Goal: Information Seeking & Learning: Learn about a topic

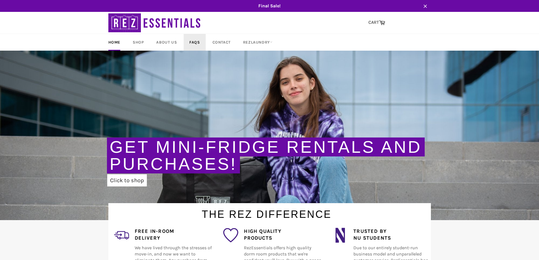
click at [190, 43] on link "FAQs" at bounding box center [195, 42] width 22 height 17
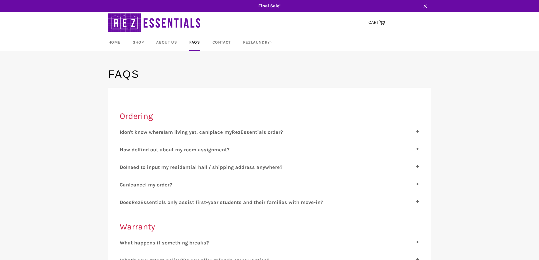
click at [208, 133] on span "am living yet, can" at bounding box center [186, 132] width 43 height 6
click at [123, 133] on input "I don't know where I am living yet, can I place my R ez E ssentials order?" at bounding box center [122, 131] width 4 height 4
checkbox input "true"
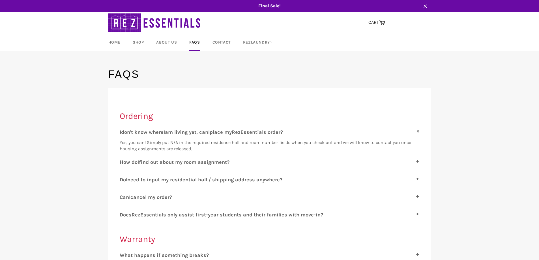
click at [205, 161] on span "find out about my room assignment?" at bounding box center [184, 162] width 91 height 6
click at [123, 161] on input "H ow do I find out about my room assignment?" at bounding box center [122, 161] width 4 height 4
checkbox input "true"
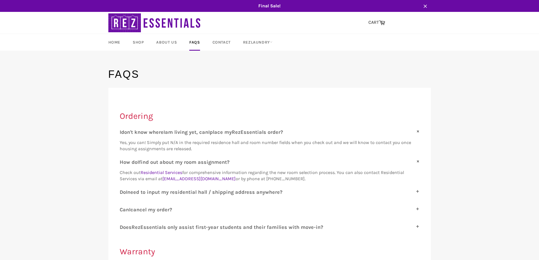
click at [194, 192] on span "need to input my residential hall / shipping address anywhere?" at bounding box center [204, 192] width 155 height 6
click at [123, 192] on input "D o I need to input my residential hall / shipping address anywhere?" at bounding box center [122, 191] width 4 height 4
checkbox input "true"
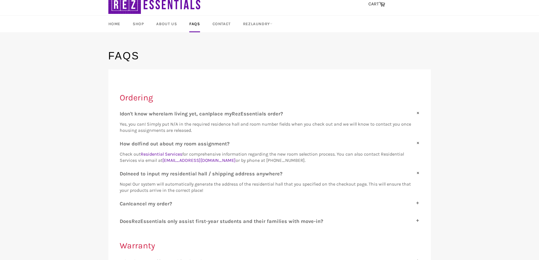
scroll to position [28, 0]
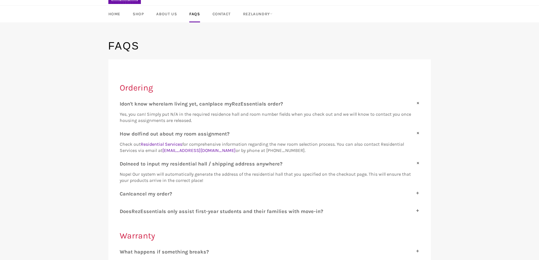
click at [156, 192] on span "cancel my order?" at bounding box center [151, 194] width 42 height 6
click at [123, 192] on input "C an I cancel my order?" at bounding box center [122, 193] width 4 height 4
checkbox input "true"
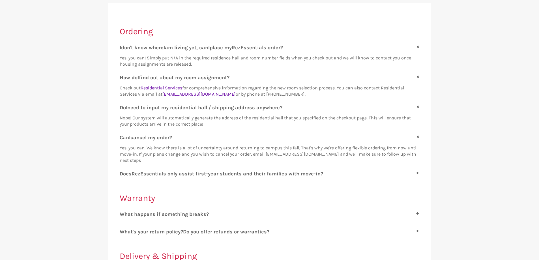
scroll to position [85, 0]
click at [192, 218] on div "W hat happens if something breaks? RezEssentials promises to replace any and al…" at bounding box center [270, 216] width 300 height 10
click at [192, 216] on span "hat happens if something breaks?" at bounding box center [167, 214] width 84 height 6
click at [123, 215] on input "W hat happens if something breaks?" at bounding box center [122, 213] width 4 height 4
checkbox input "true"
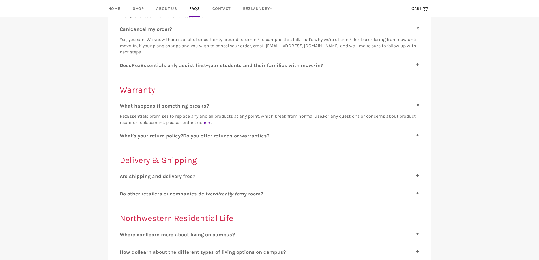
scroll to position [198, 0]
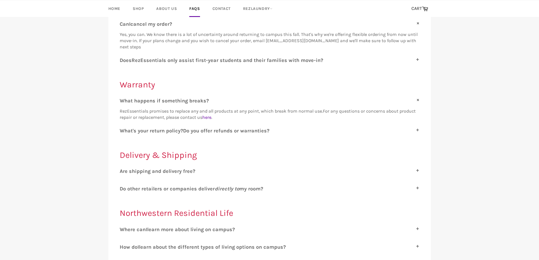
click at [219, 131] on span "o you offer refunds or warranties?" at bounding box center [228, 131] width 83 height 6
click at [123, 131] on input "W hat's your return policy? D o you offer refunds or warranties?" at bounding box center [122, 130] width 4 height 4
checkbox input "true"
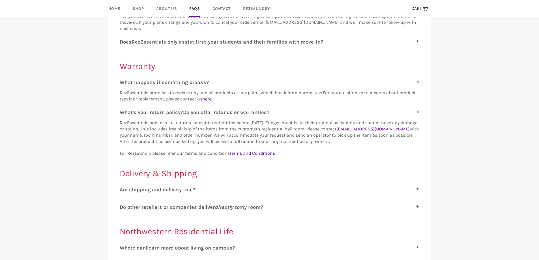
scroll to position [226, 0]
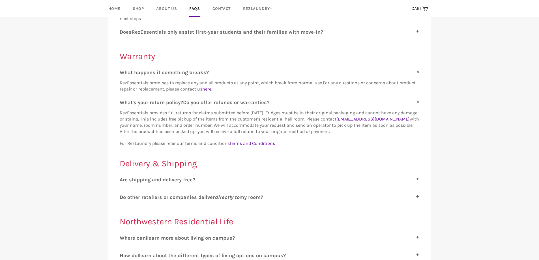
click at [165, 180] on span "re shipping and delivery free?" at bounding box center [159, 180] width 72 height 6
click at [123, 180] on input "A re shipping and delivery free?" at bounding box center [122, 179] width 4 height 4
checkbox input "true"
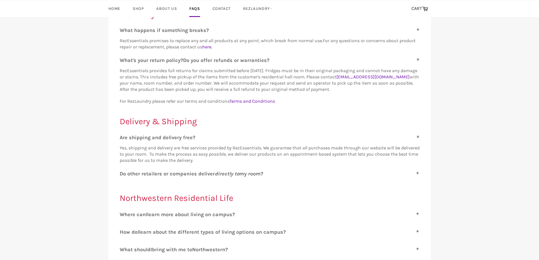
scroll to position [283, 0]
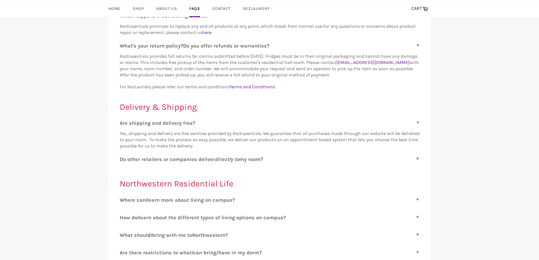
click at [161, 200] on span "learn more about living on campus?" at bounding box center [191, 200] width 88 height 6
click at [123, 200] on input "W here can I learn more about living on campus?" at bounding box center [122, 199] width 4 height 4
checkbox input "true"
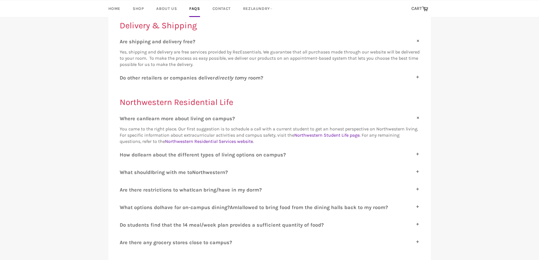
scroll to position [368, 0]
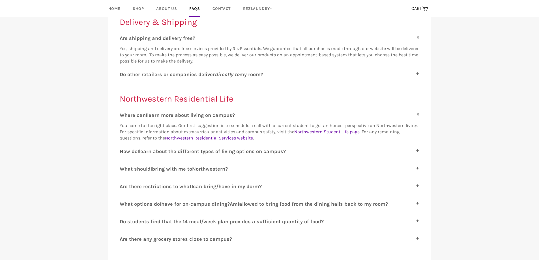
click at [201, 168] on span "orthwestern?" at bounding box center [212, 169] width 32 height 6
click at [123, 168] on input "W hat should I bring with me to N orthwestern?" at bounding box center [122, 168] width 4 height 4
checkbox input "true"
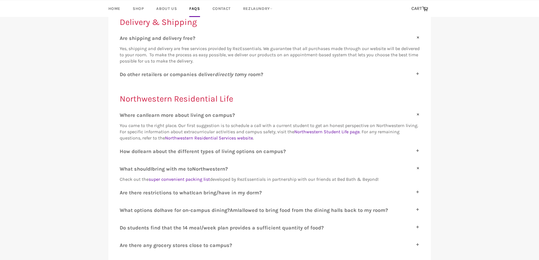
click at [206, 189] on div "A re shipping and delivery free? Yes, shipping and delivery are free services p…" at bounding box center [270, 143] width 300 height 217
click at [205, 190] on span "can bring/have in my dorm?" at bounding box center [227, 193] width 69 height 6
click at [123, 190] on input "A re there restrictions to what I can bring/have in my dorm?" at bounding box center [122, 192] width 4 height 4
checkbox input "true"
